Goal: Task Accomplishment & Management: Complete application form

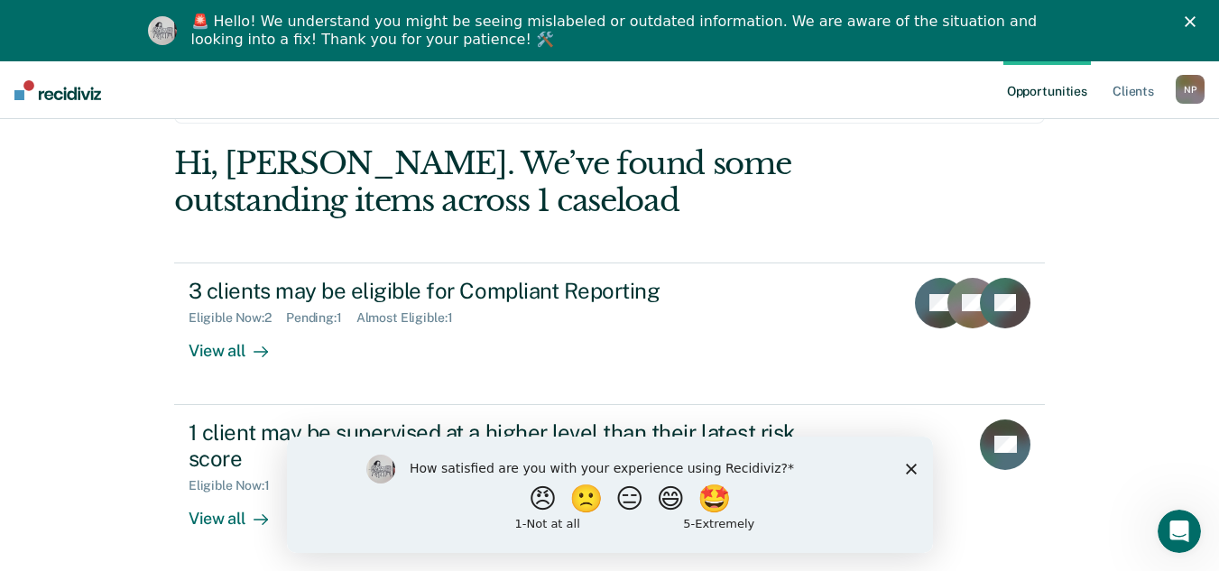
scroll to position [66, 0]
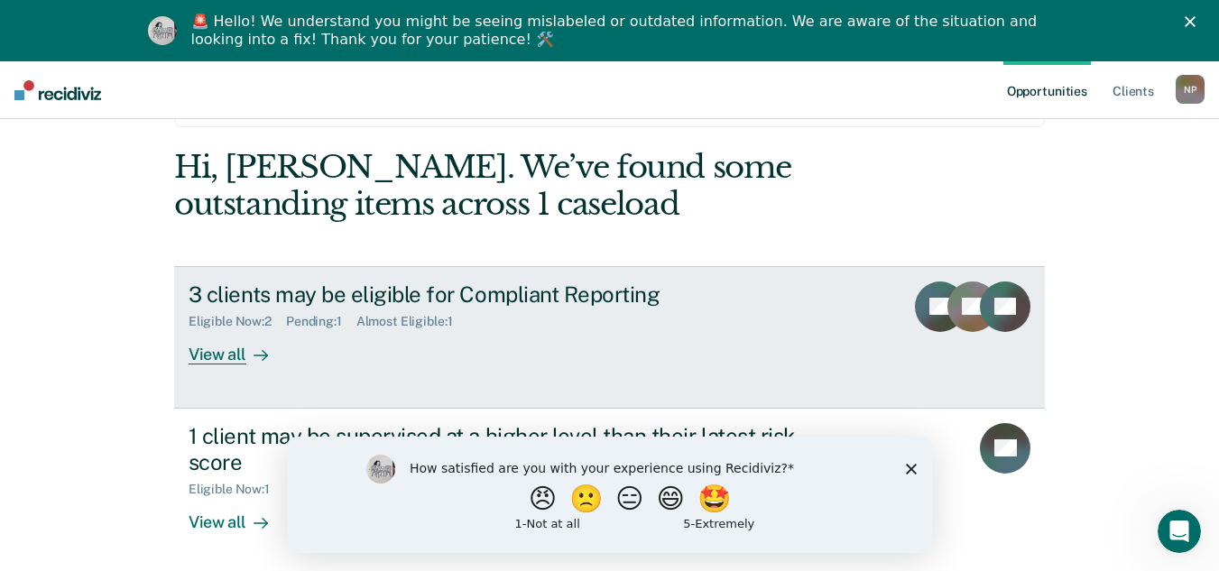
click at [494, 291] on div "3 clients may be eligible for Compliant Reporting" at bounding box center [505, 294] width 633 height 26
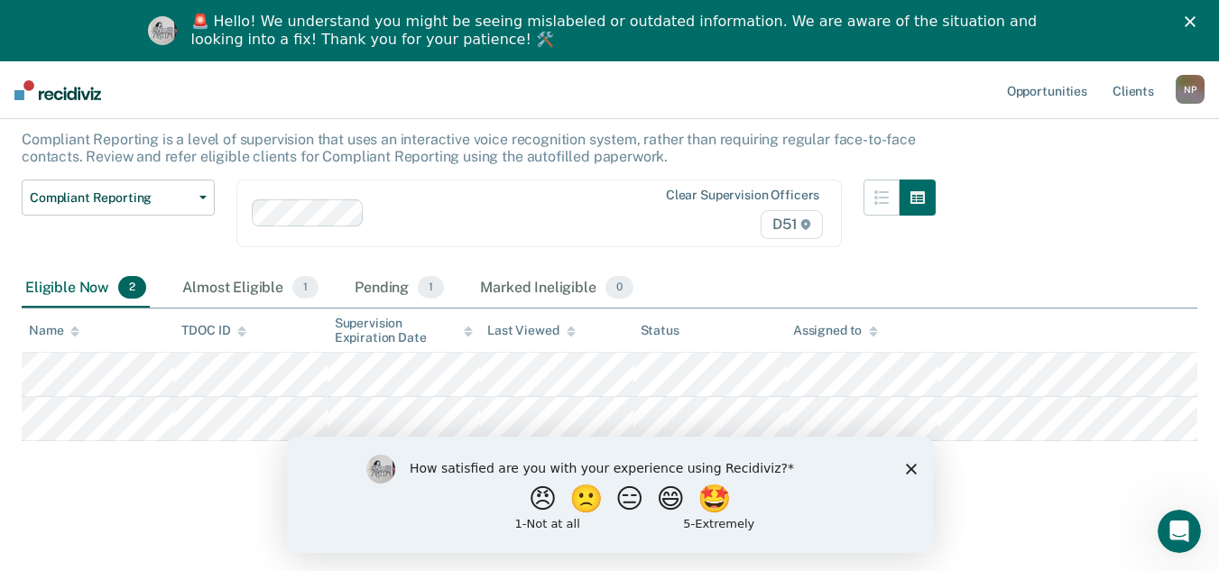
scroll to position [102, 0]
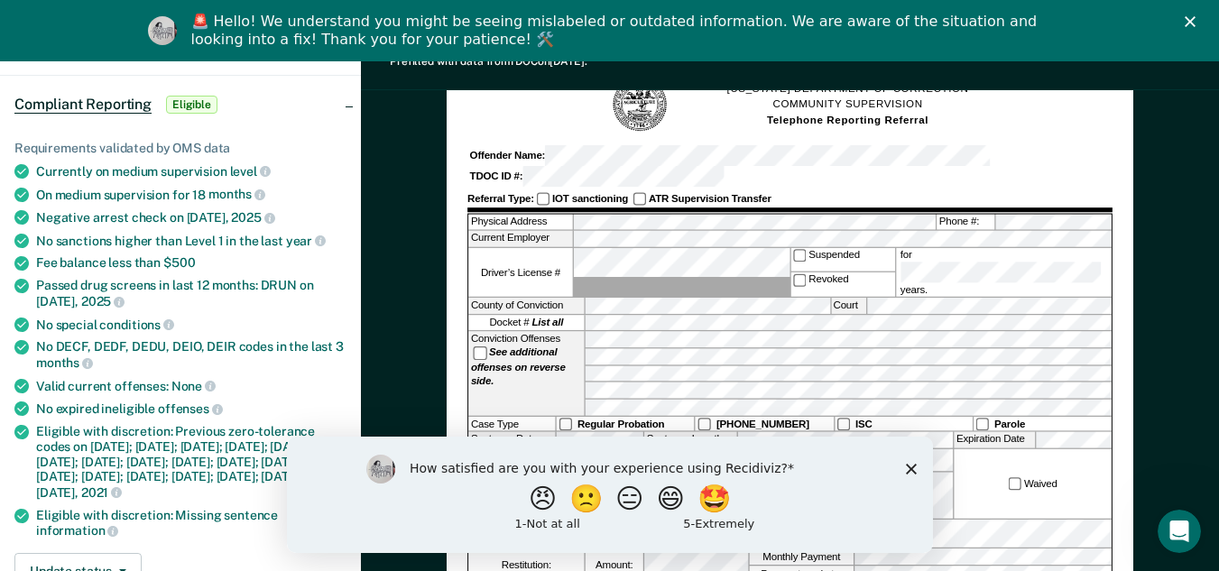
scroll to position [154, 0]
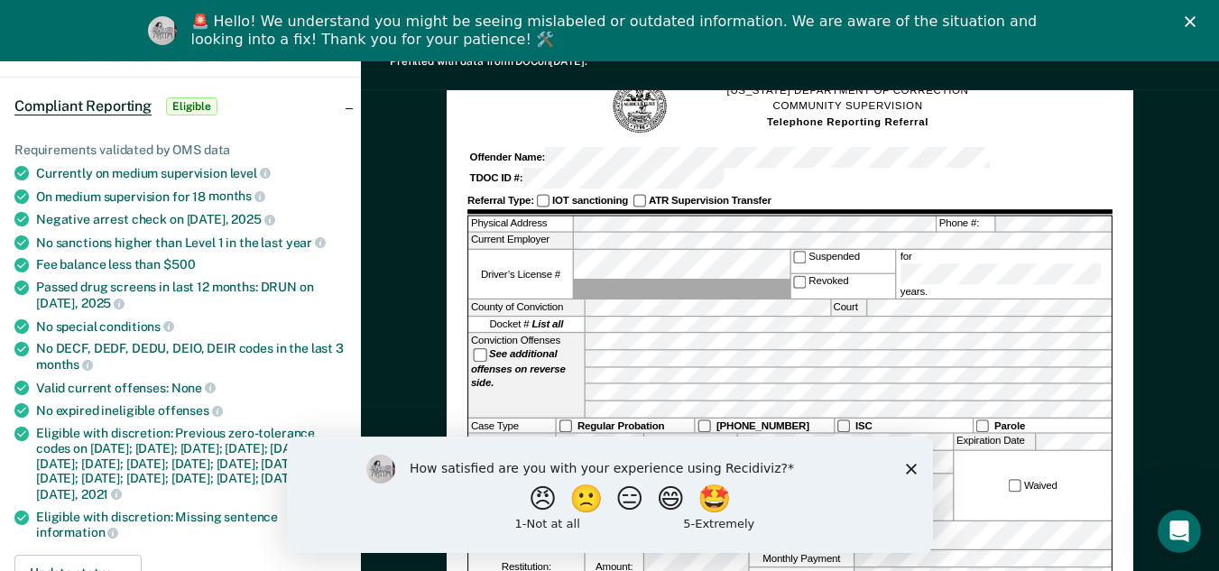
click at [908, 470] on polygon "Close survey" at bounding box center [910, 468] width 11 height 11
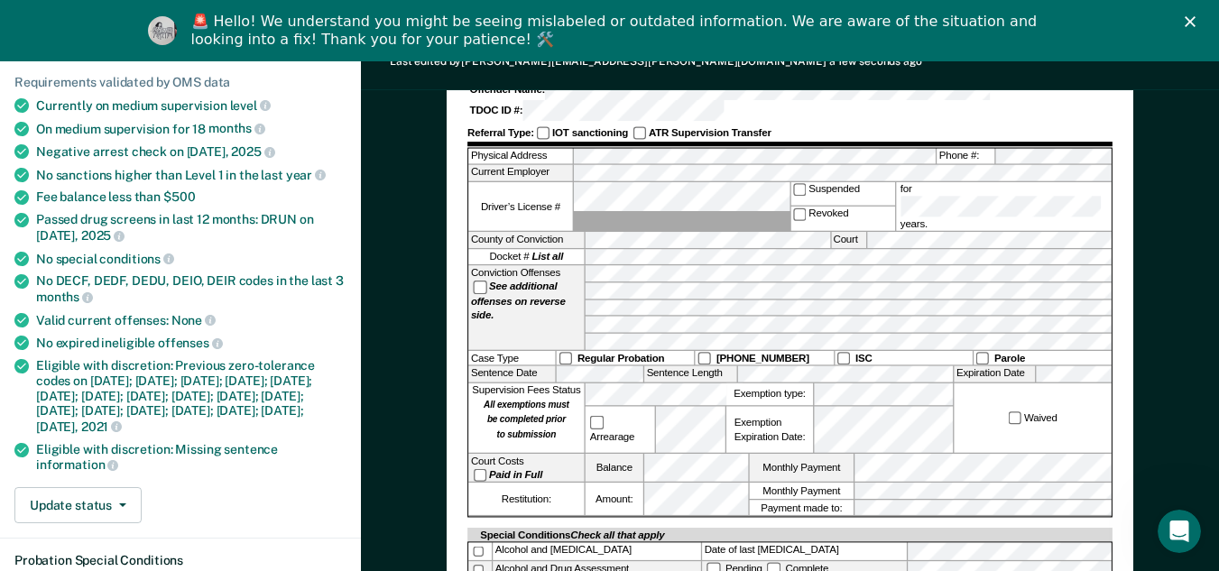
scroll to position [219, 0]
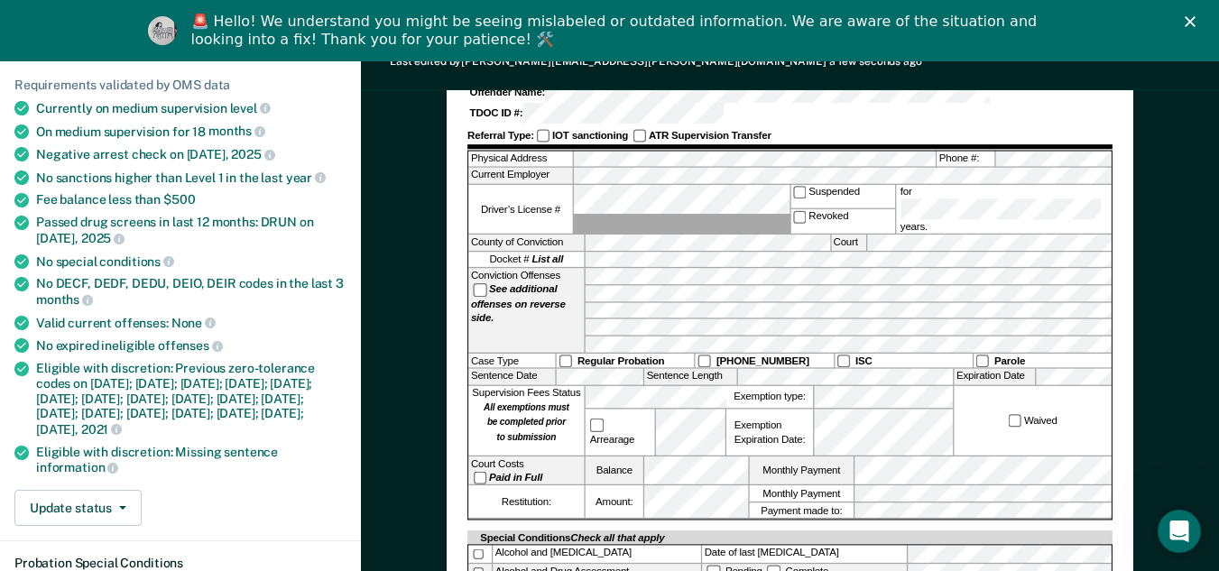
click at [1195, 21] on icon "Close" at bounding box center [1189, 21] width 11 height 11
